Goal: Register for event/course

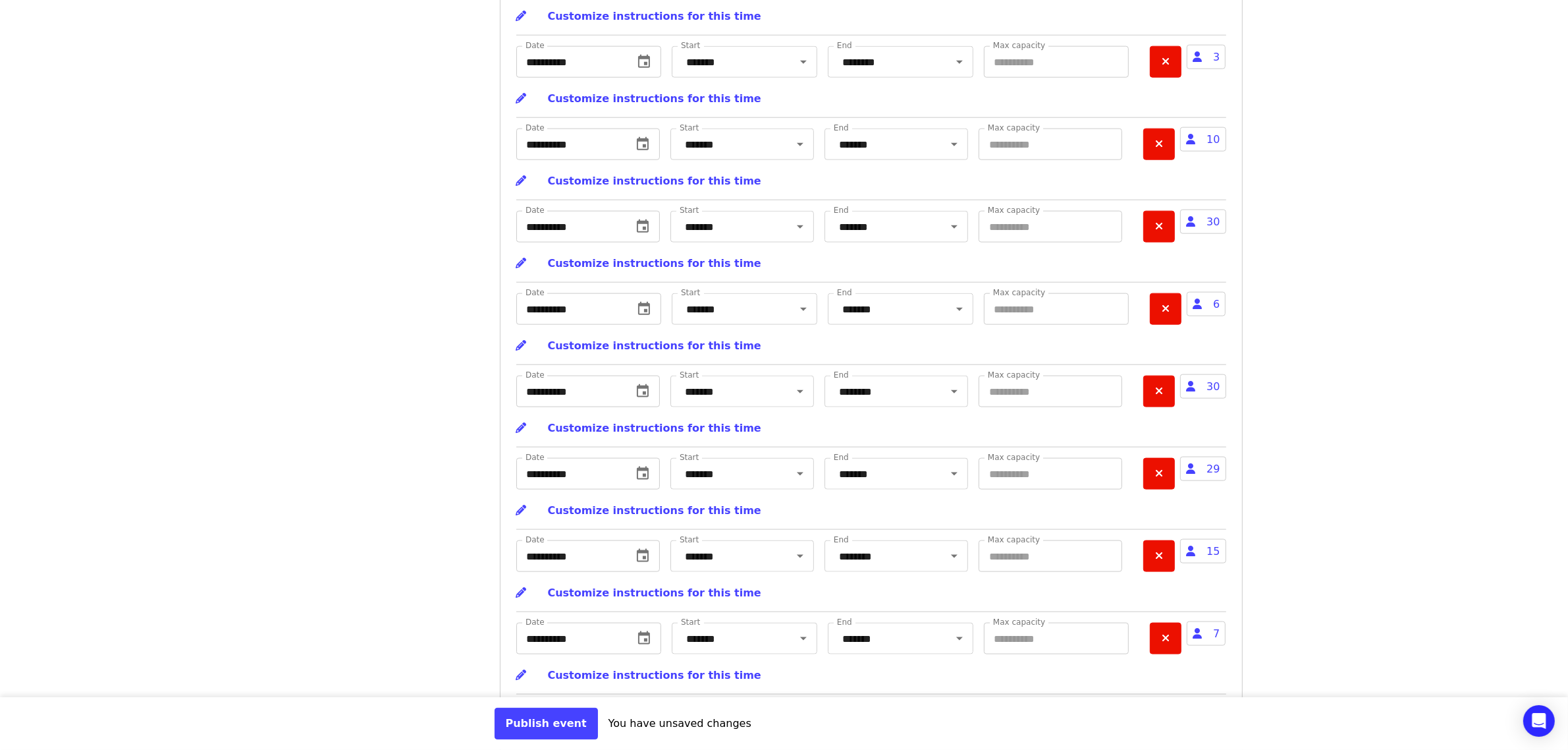
scroll to position [14607, 0]
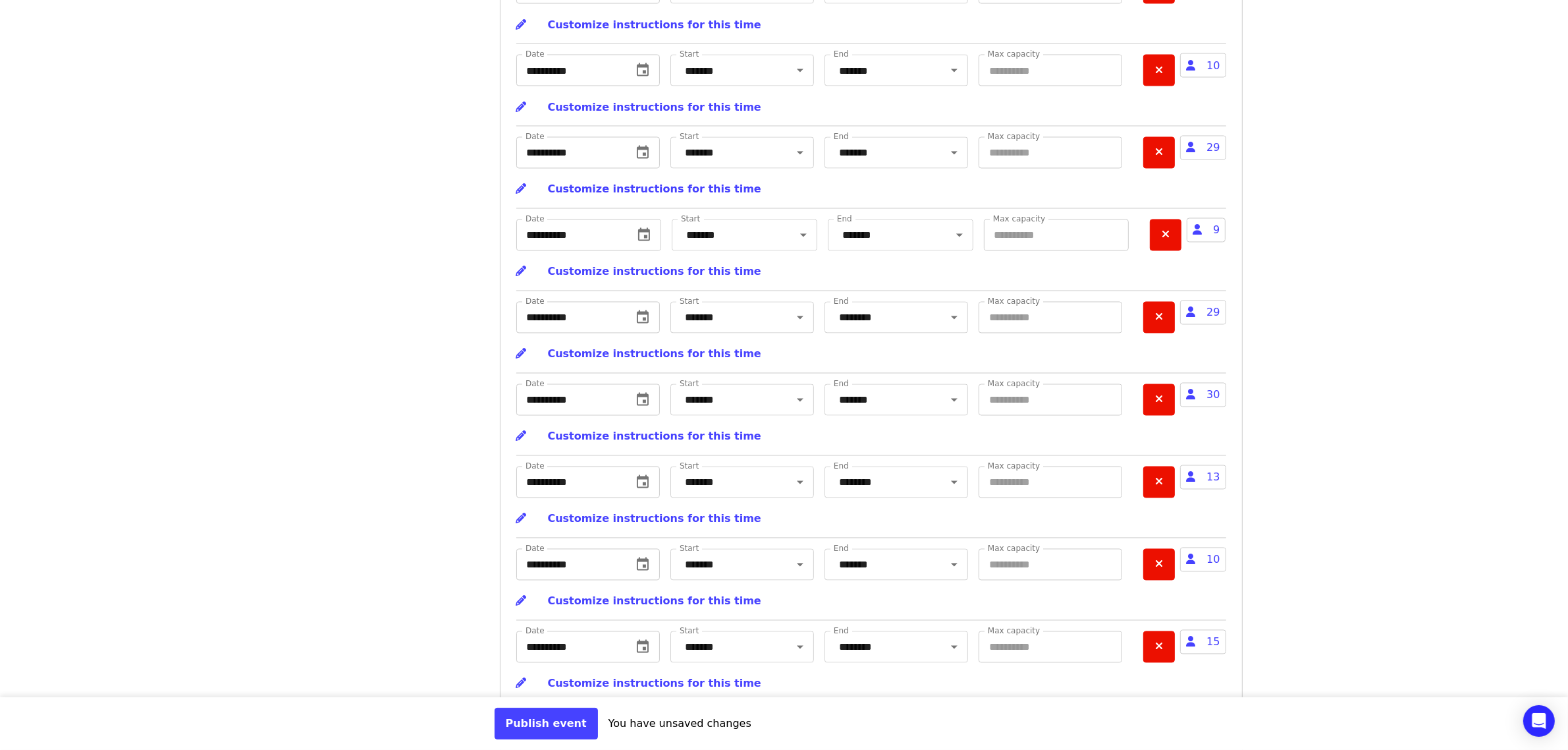
scroll to position [15595, 0]
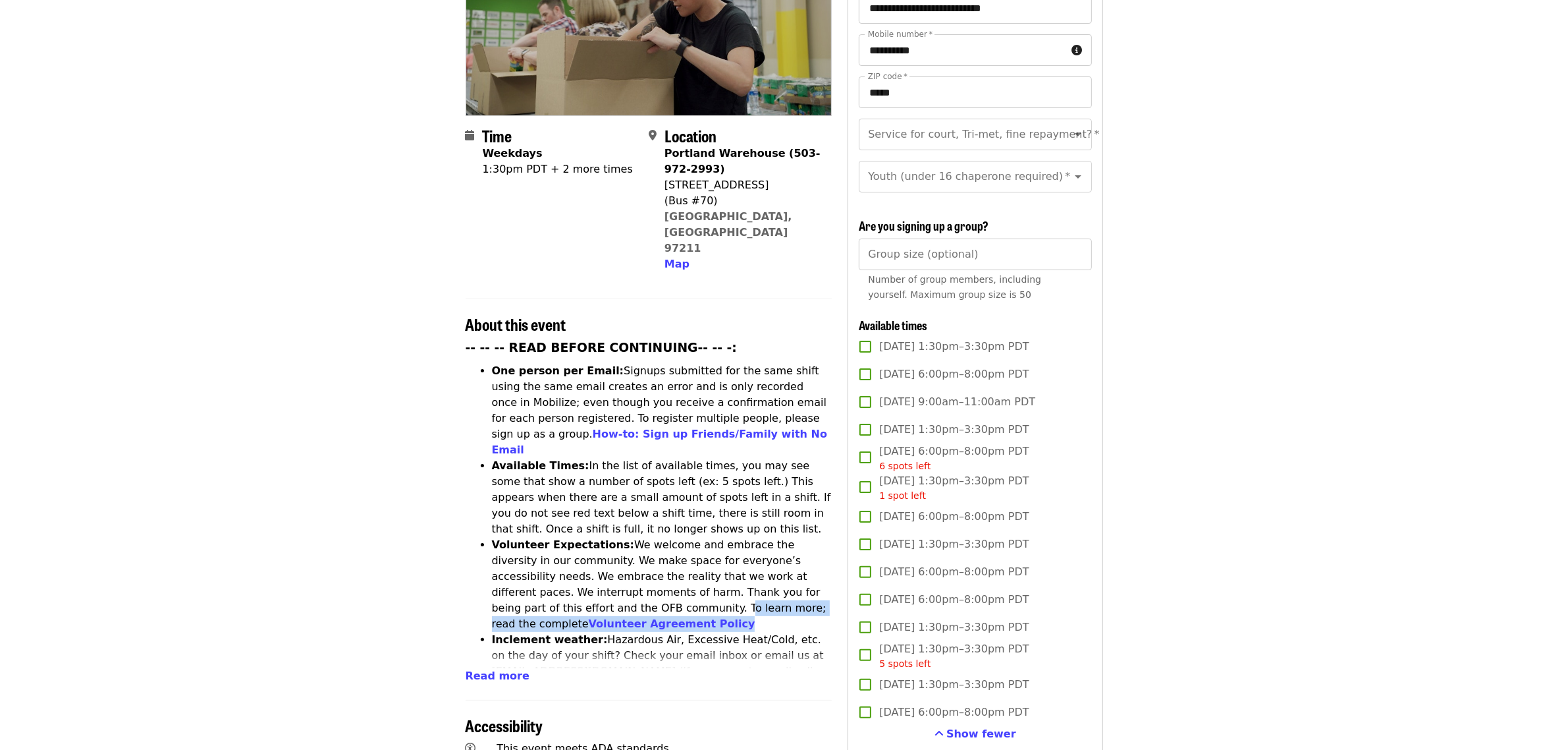
scroll to position [329, 0]
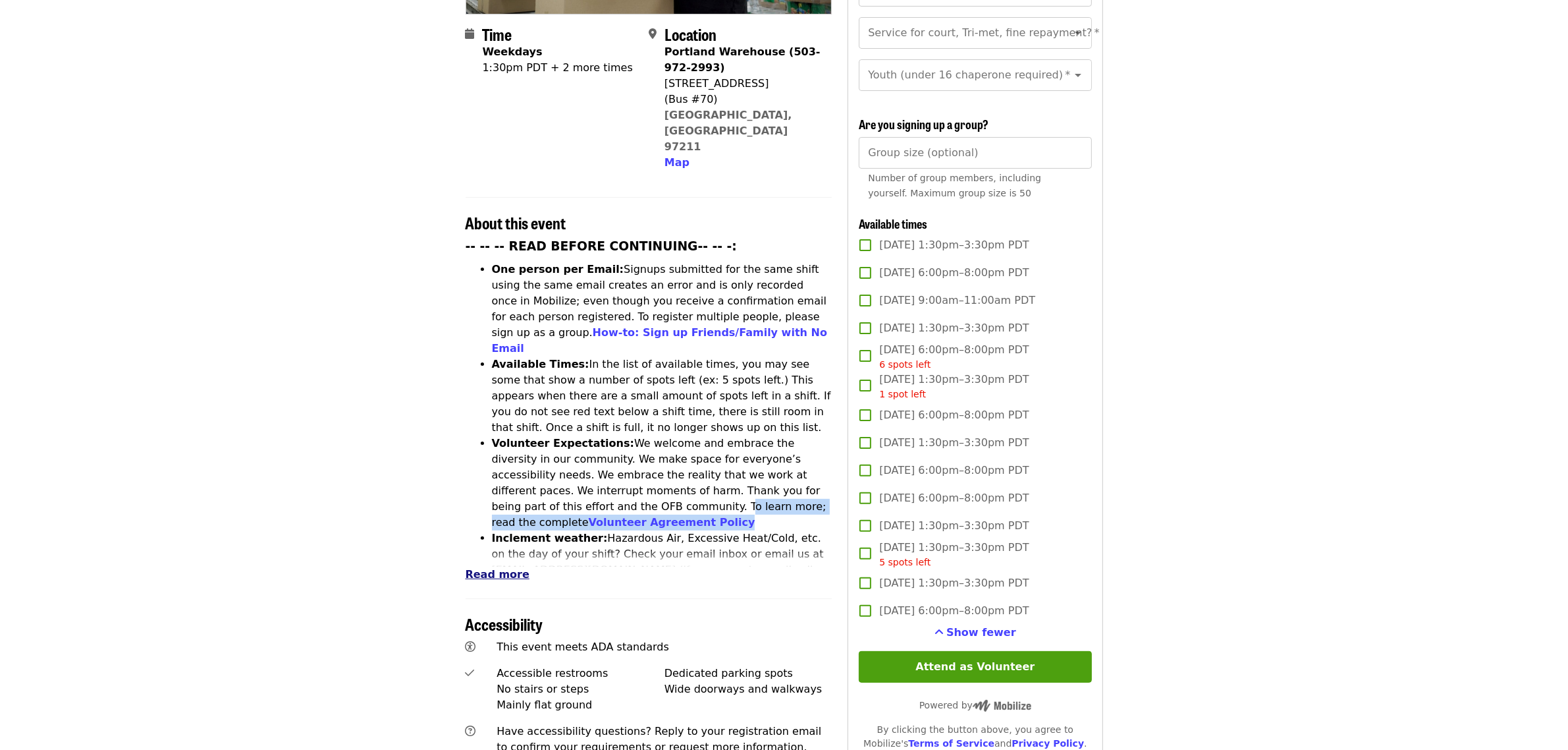
click at [497, 568] on span "Read more" at bounding box center [497, 574] width 64 height 13
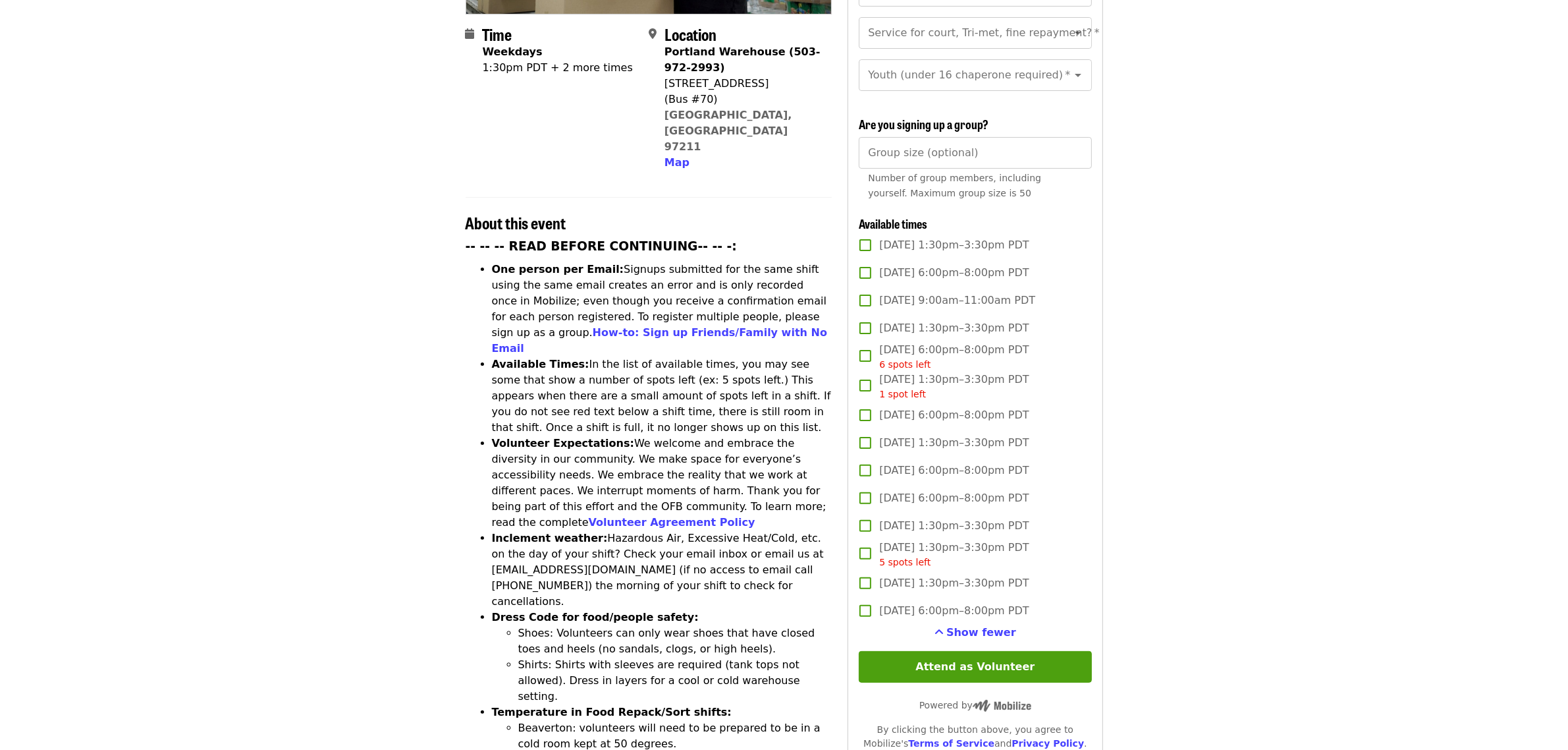
click at [613, 611] on strong "Dress Code for food/people safety:" at bounding box center [595, 617] width 207 height 13
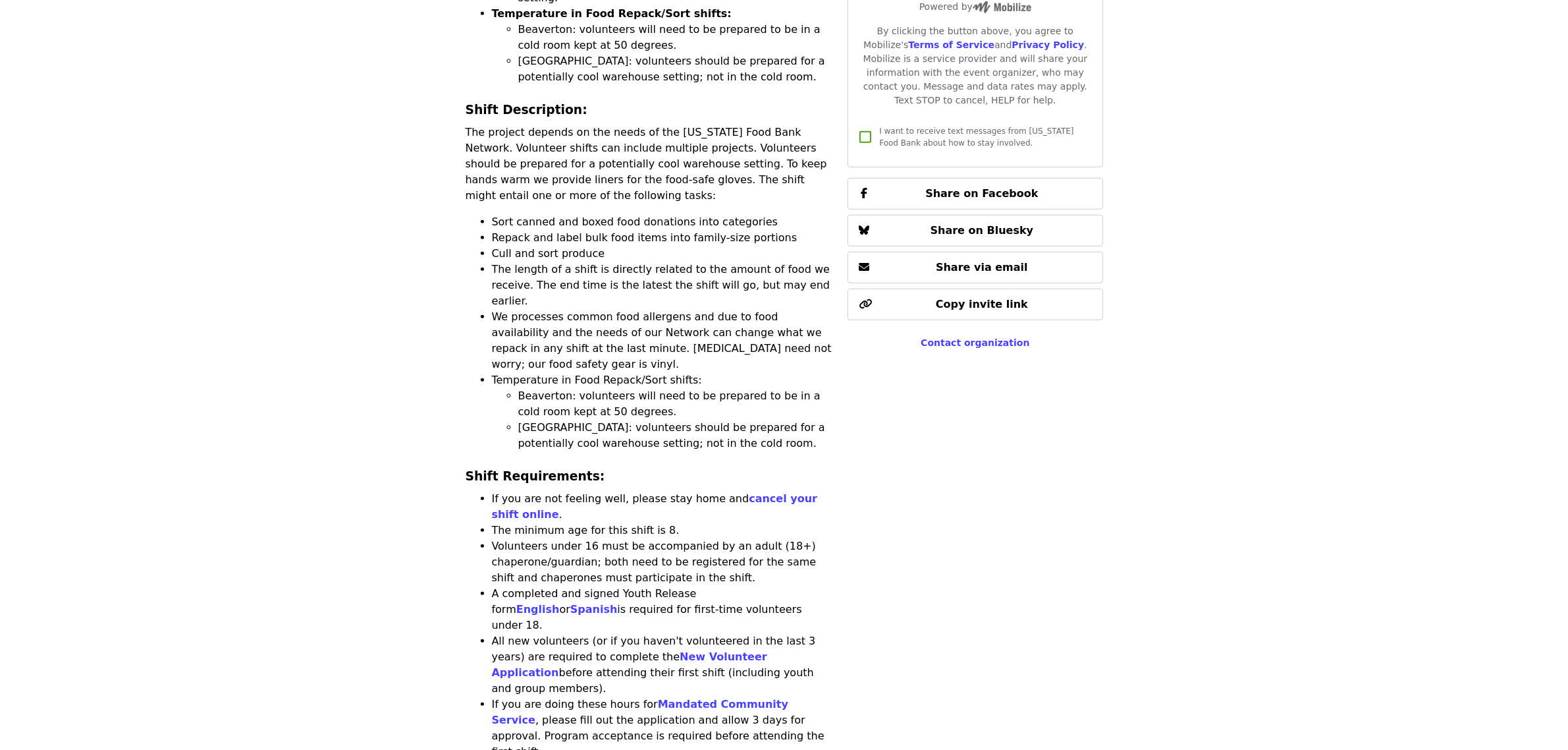
scroll to position [1071, 0]
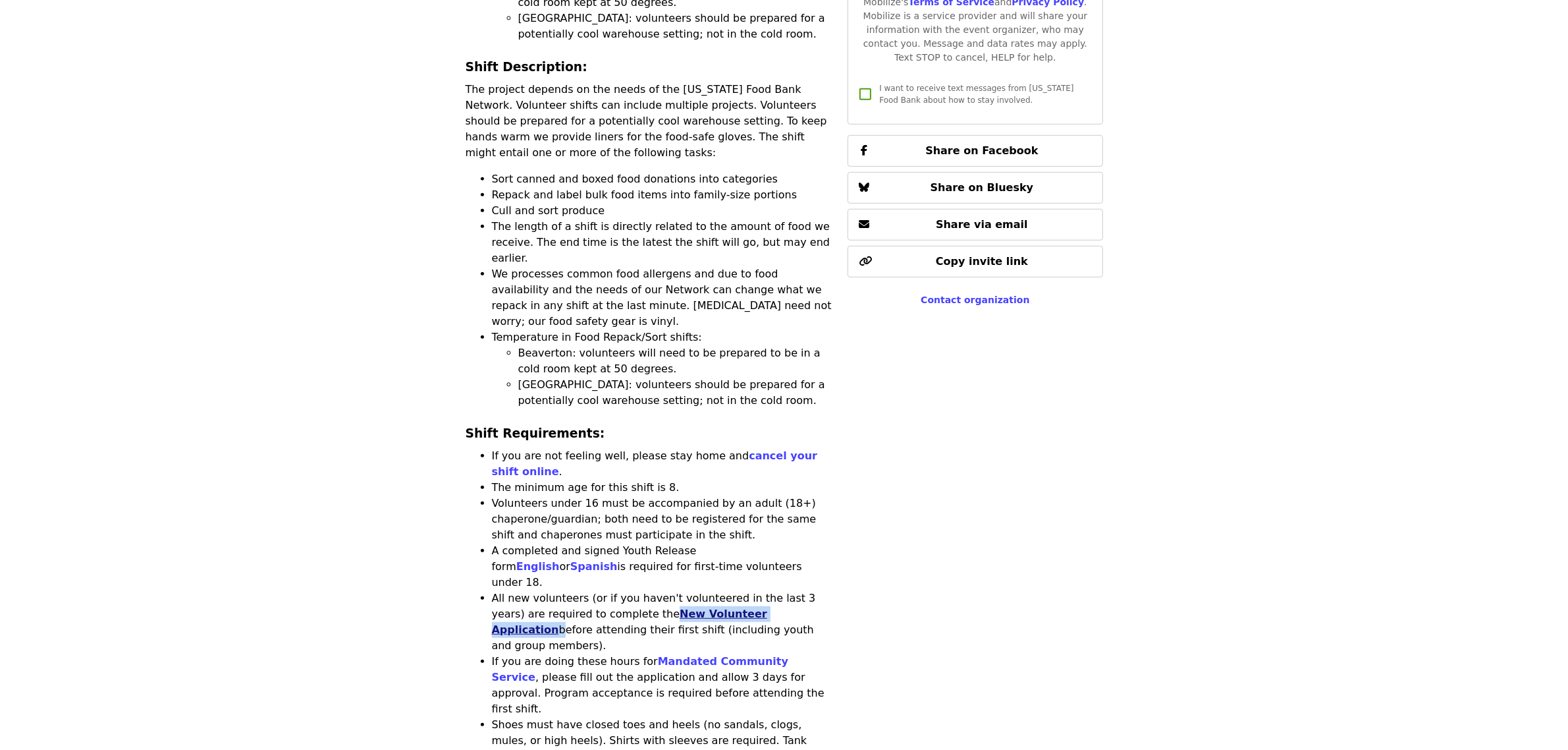
drag, startPoint x: 740, startPoint y: 446, endPoint x: 612, endPoint y: 445, distance: 128.0
click at [612, 590] on li "All new volunteers (or if you haven't volunteered in the last 3 years) are requ…" at bounding box center [661, 622] width 340 height 64
copy li "New Volunteer Application"
